Goal: Navigation & Orientation: Find specific page/section

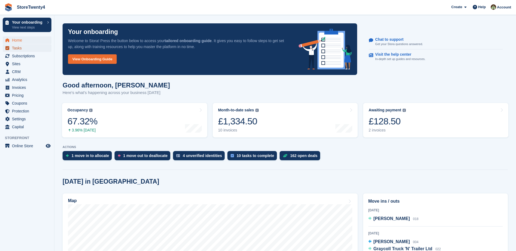
click at [19, 48] on span "Tasks" at bounding box center [28, 48] width 33 height 8
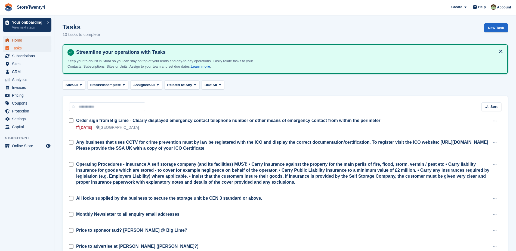
click at [16, 40] on span "Home" at bounding box center [28, 40] width 33 height 8
